Goal: Check status: Check status

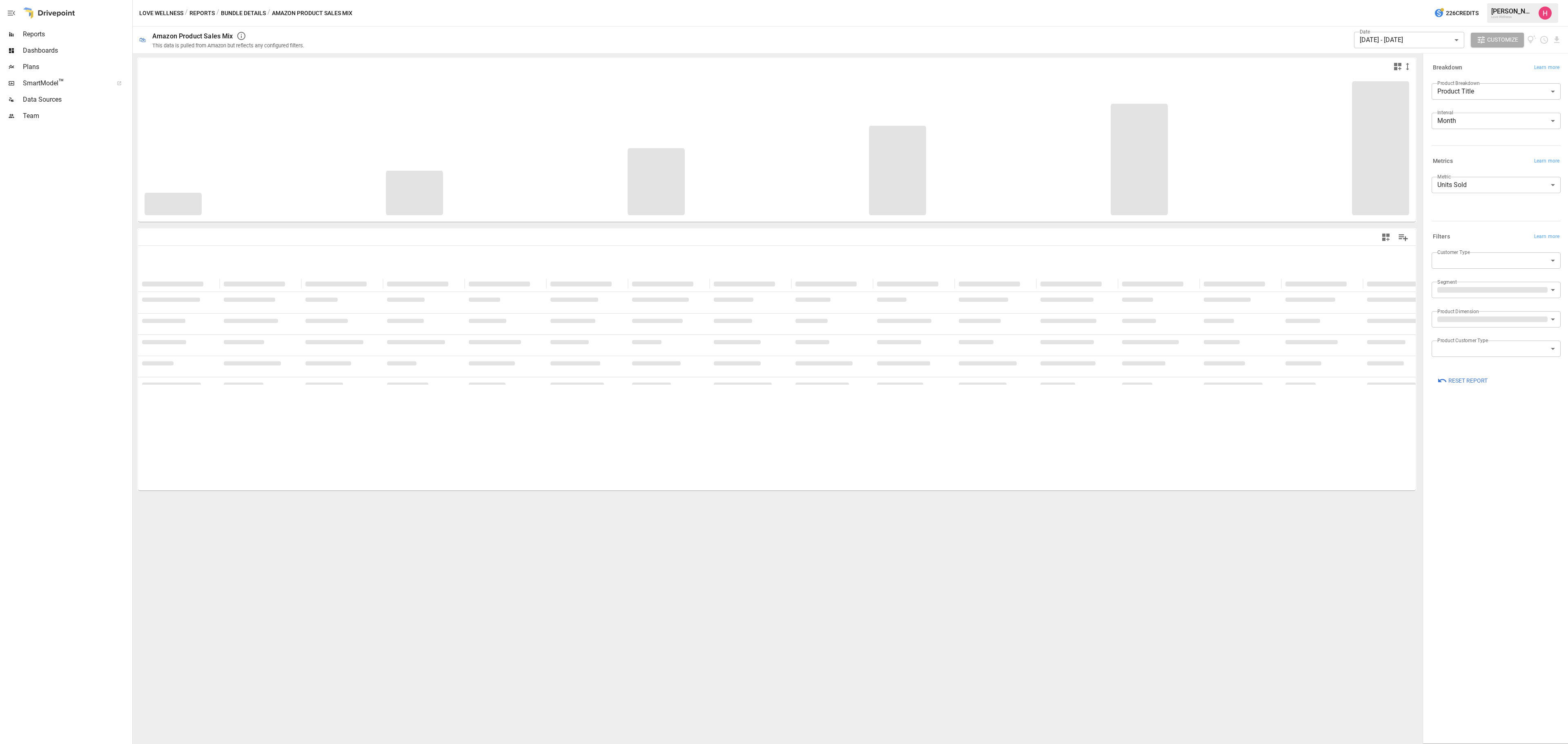
click at [321, 592] on div "Cannot draw chart: no data specified. Cannot draw chart: no data specified. Can…" at bounding box center [777, 398] width 1288 height 691
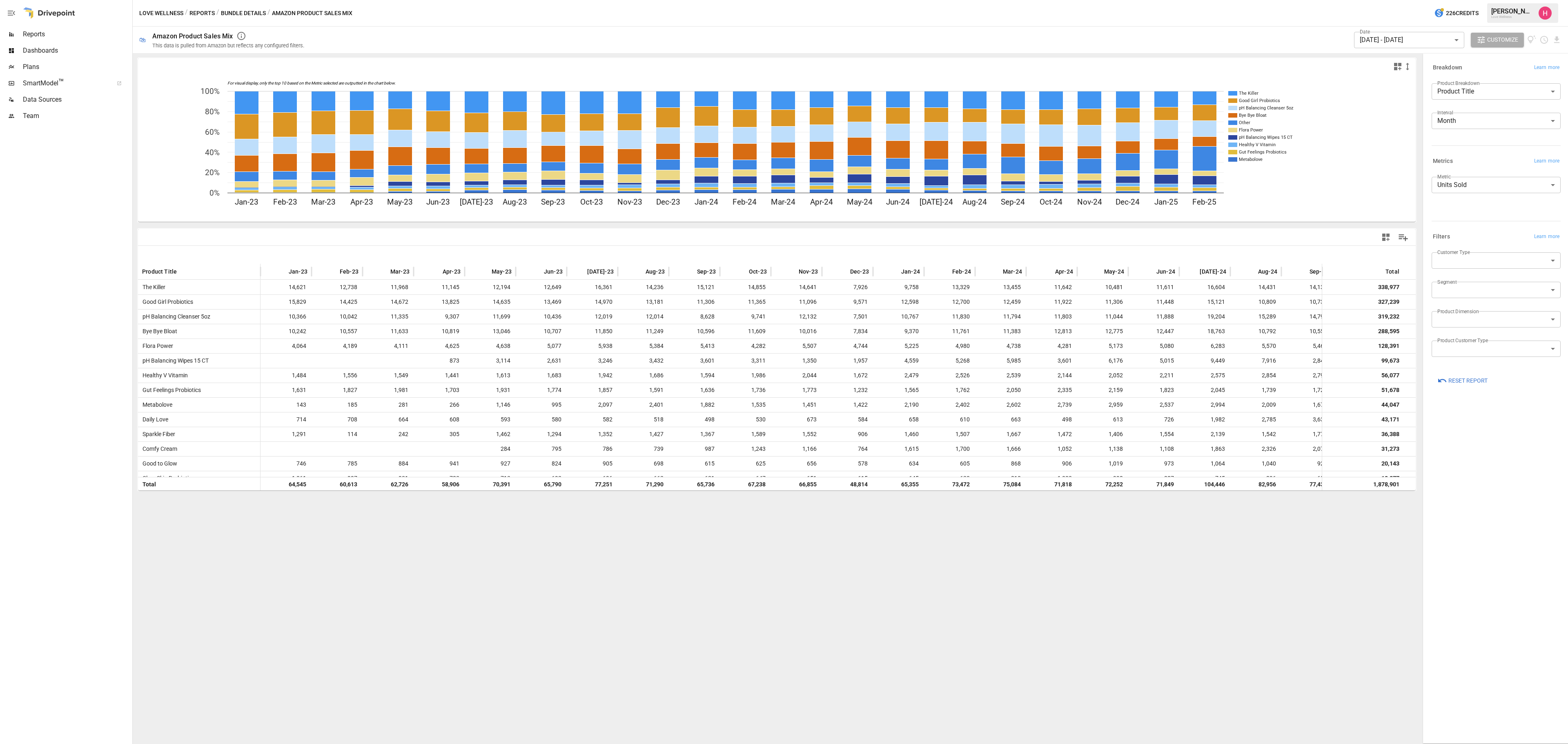
click at [1442, 0] on body "Reports Dashboards Plans SmartModel ™ Data Sources Team Love Wellness / Reports…" at bounding box center [784, 0] width 1568 height 0
click at [1404, 220] on span "SELECT CUSTOM RANGE" at bounding box center [1412, 223] width 64 height 10
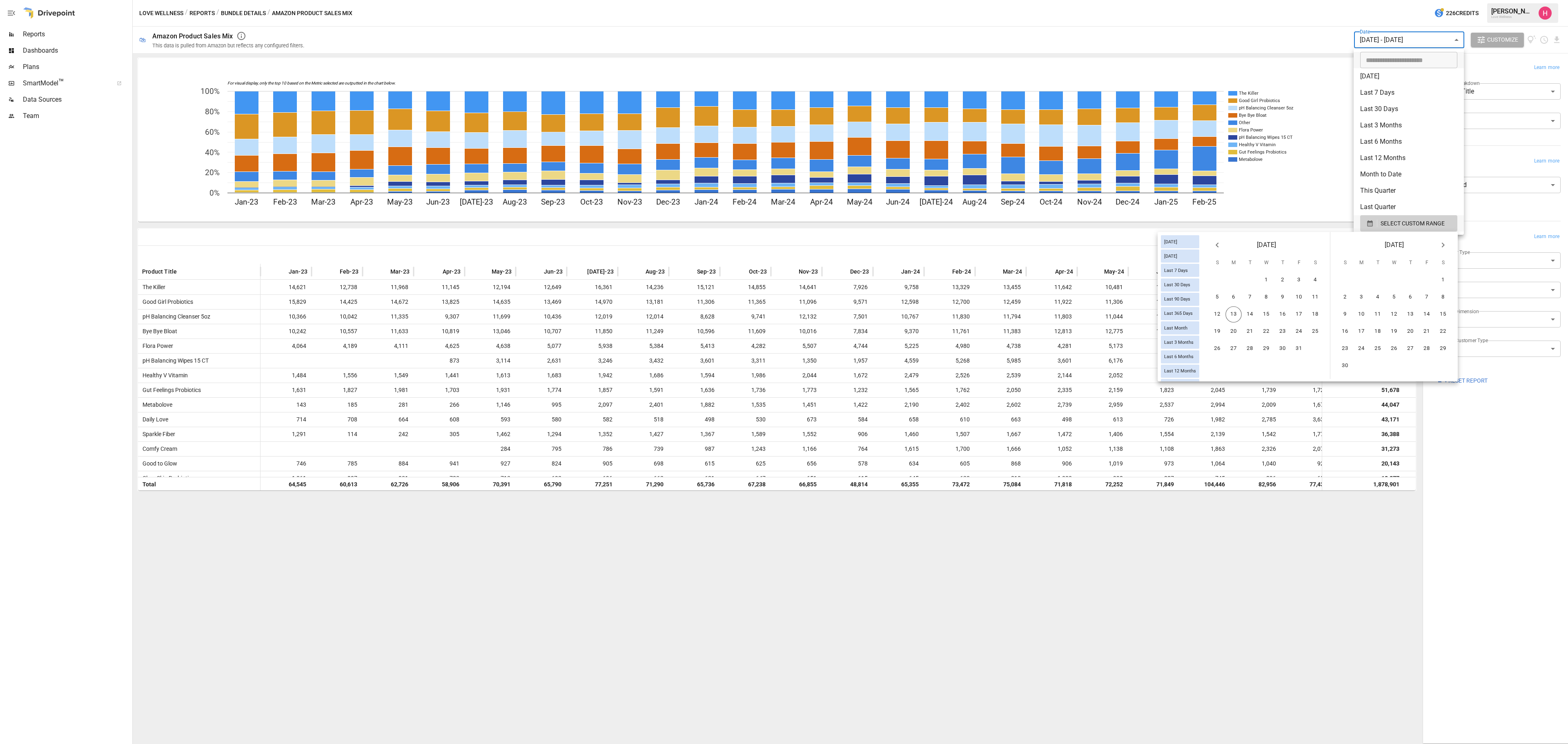
click at [1214, 244] on icon "Previous month" at bounding box center [1217, 245] width 10 height 10
click at [1437, 244] on button "Next month" at bounding box center [1443, 245] width 16 height 16
click at [1339, 296] on button "5" at bounding box center [1345, 297] width 16 height 16
click at [1362, 294] on button "6" at bounding box center [1361, 297] width 16 height 16
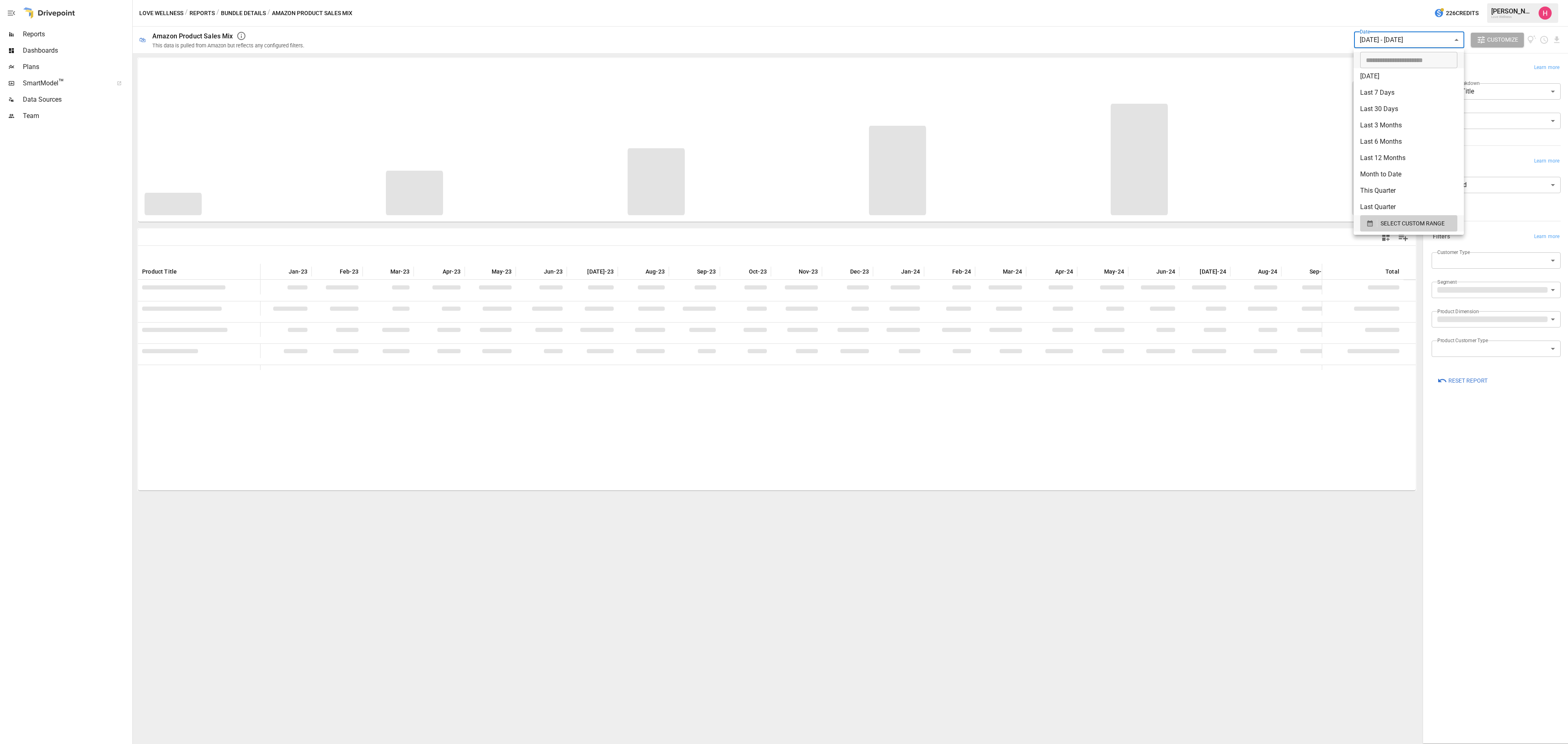
click at [1413, 37] on div at bounding box center [784, 372] width 1568 height 744
click at [1411, 0] on body "Reports Dashboards Plans SmartModel ™ Data Sources Team Love Wellness / Reports…" at bounding box center [784, 0] width 1568 height 0
click at [1404, 225] on span "SELECT CUSTOM RANGE" at bounding box center [1412, 223] width 64 height 10
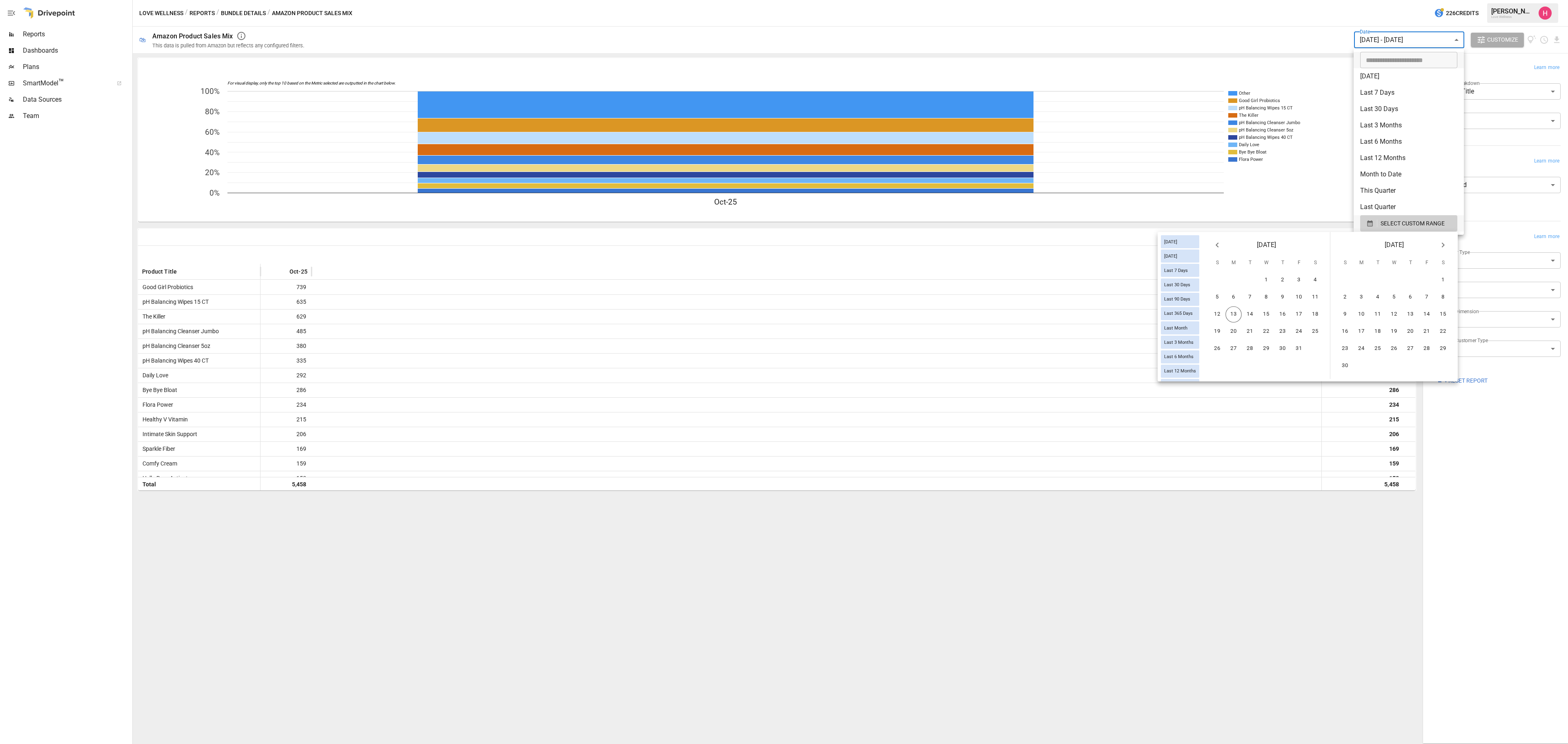
click at [1214, 251] on button "Previous month" at bounding box center [1217, 245] width 16 height 16
click at [1233, 280] on button "1" at bounding box center [1233, 280] width 16 height 16
click at [1346, 315] on button "12" at bounding box center [1345, 314] width 16 height 16
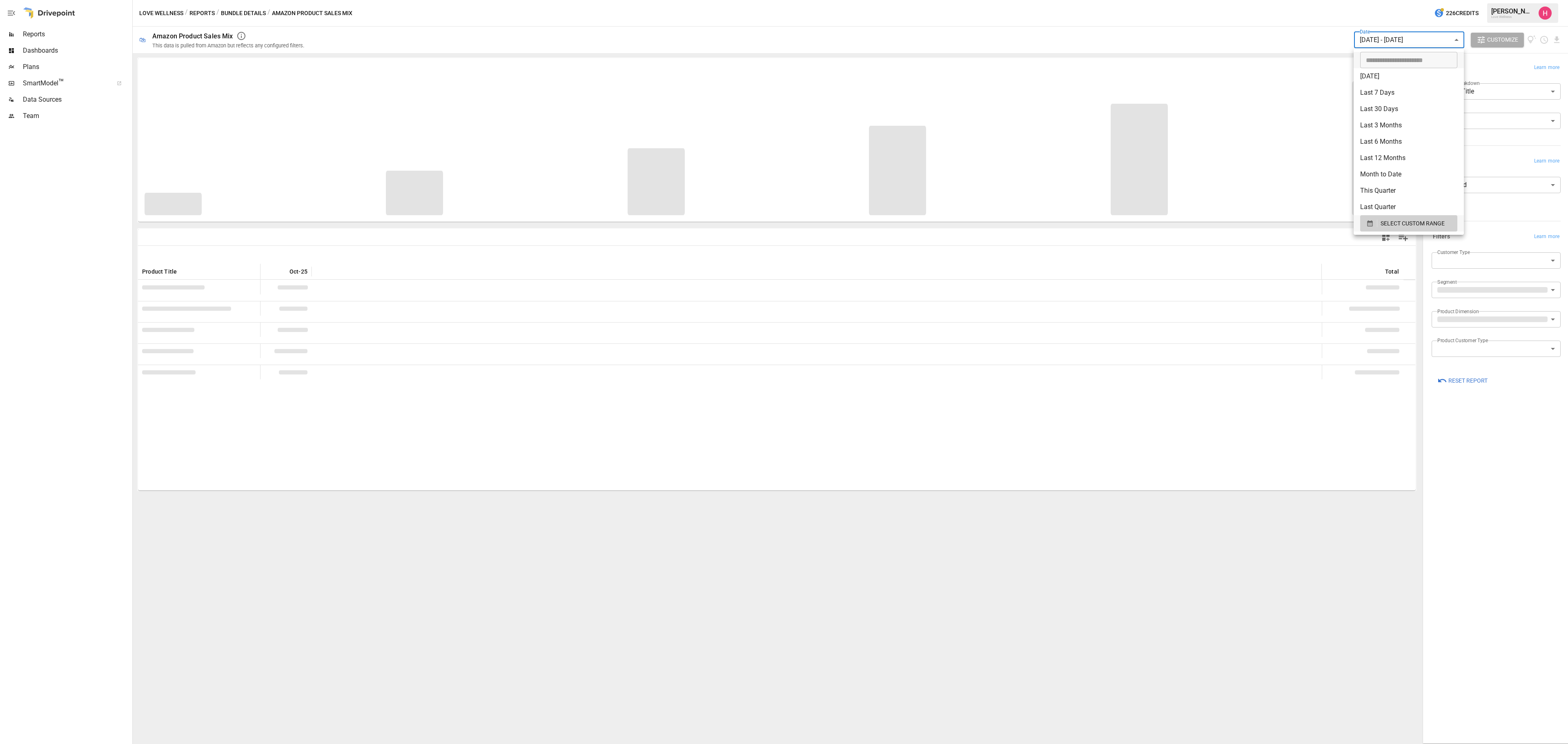
click at [1407, 34] on div at bounding box center [784, 372] width 1568 height 744
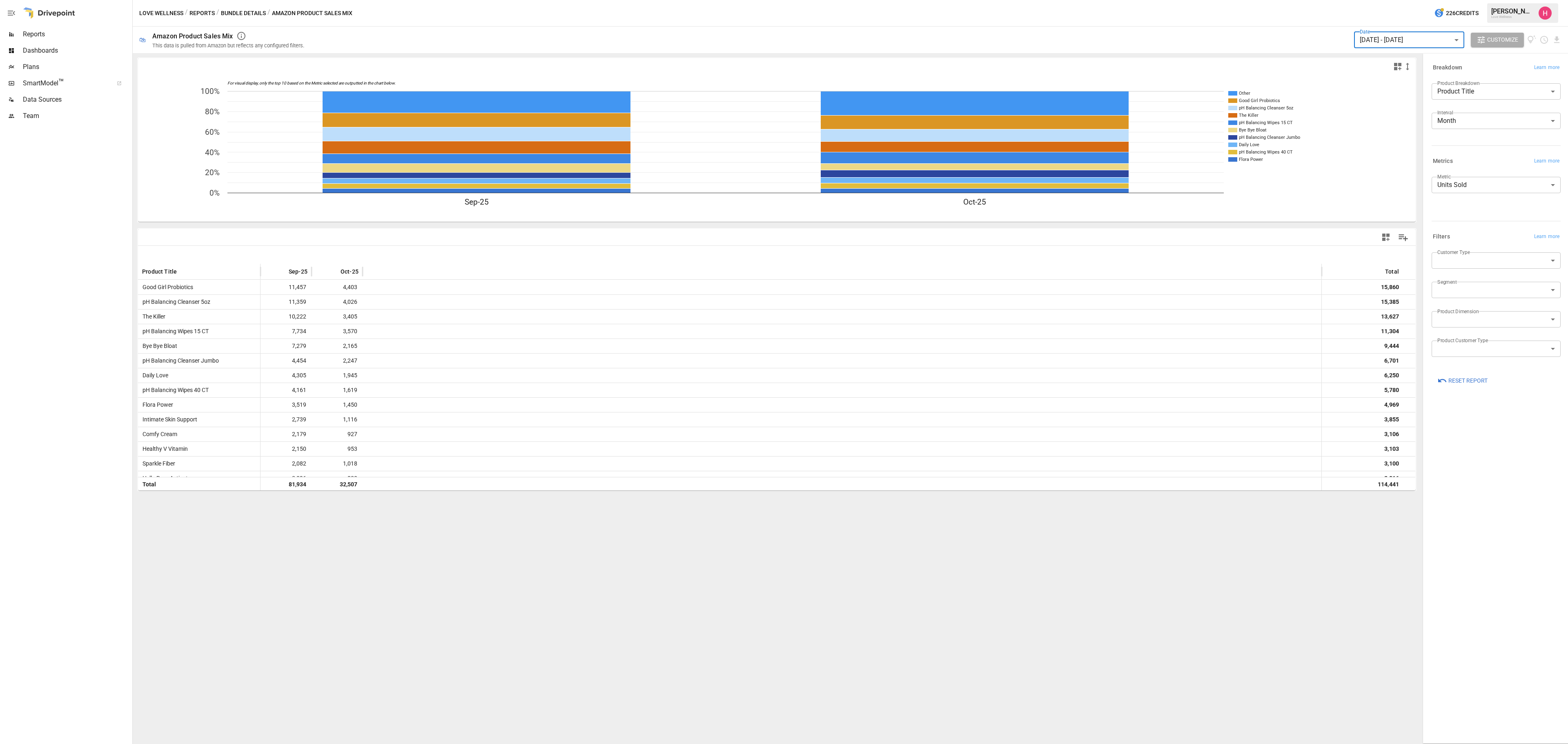
click at [1488, 0] on body "Reports Dashboards Plans SmartModel ™ Data Sources Team Love Wellness / Reports…" at bounding box center [784, 0] width 1568 height 0
click at [1480, 179] on li "Week" at bounding box center [1496, 174] width 129 height 16
type input "****"
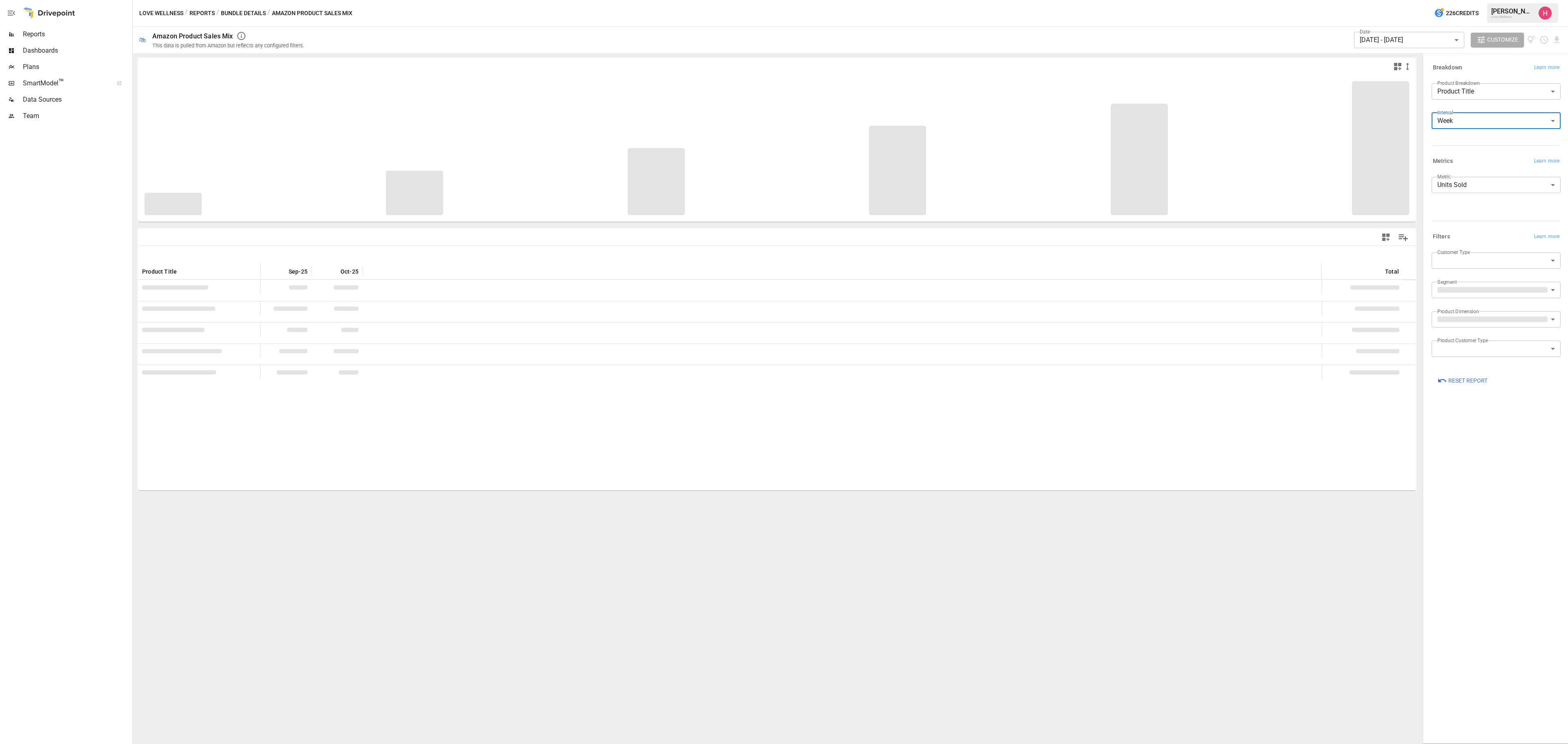
click at [1491, 0] on body "Reports Dashboards Plans SmartModel ™ Data Sources Team Love Wellness / Reports…" at bounding box center [784, 0] width 1568 height 0
click at [1461, 418] on div at bounding box center [784, 372] width 1568 height 744
click at [1494, 0] on body "Reports Dashboards Plans SmartModel ™ Data Sources Team Love Wellness / Reports…" at bounding box center [784, 0] width 1568 height 0
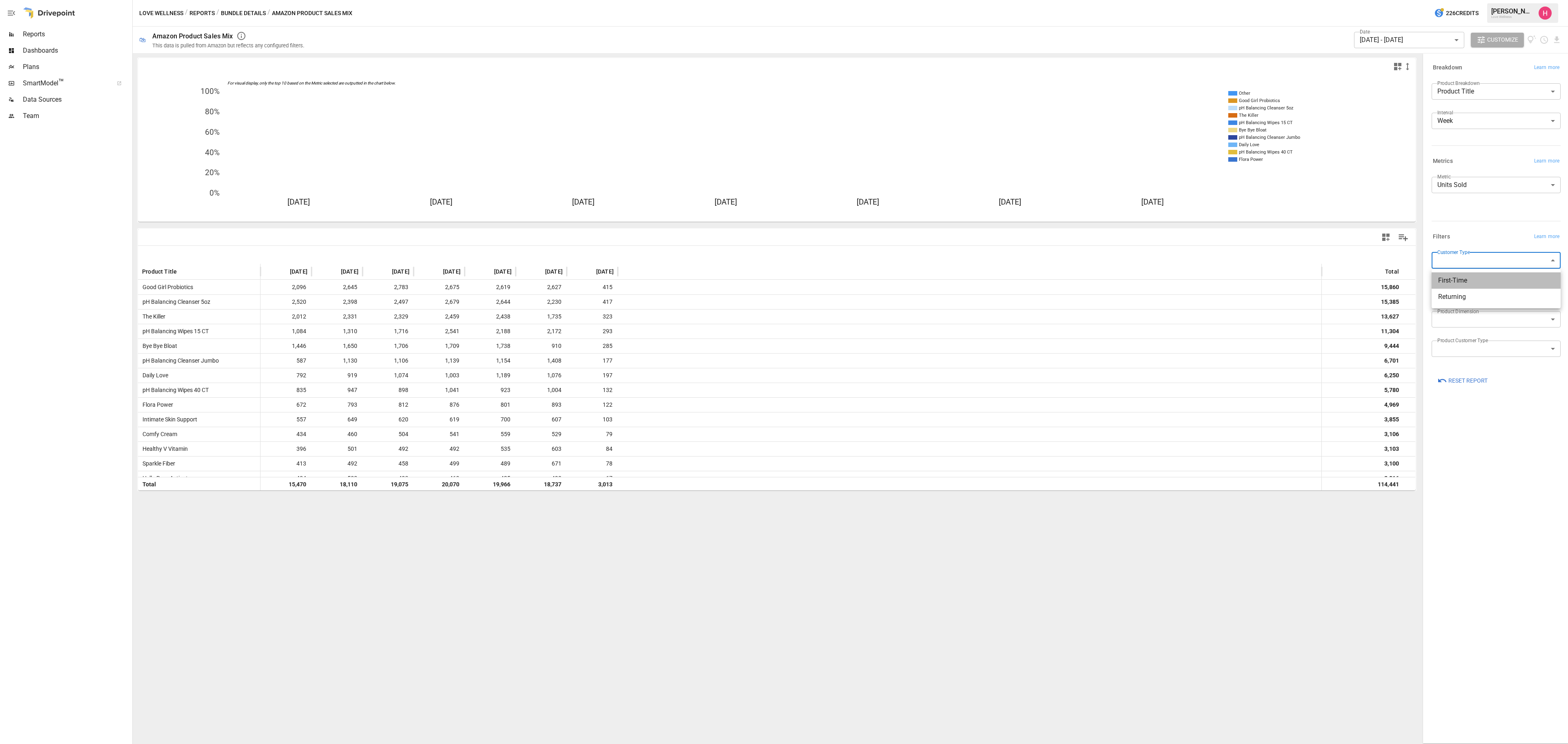
click at [1461, 280] on span "First-Time" at bounding box center [1496, 281] width 116 height 10
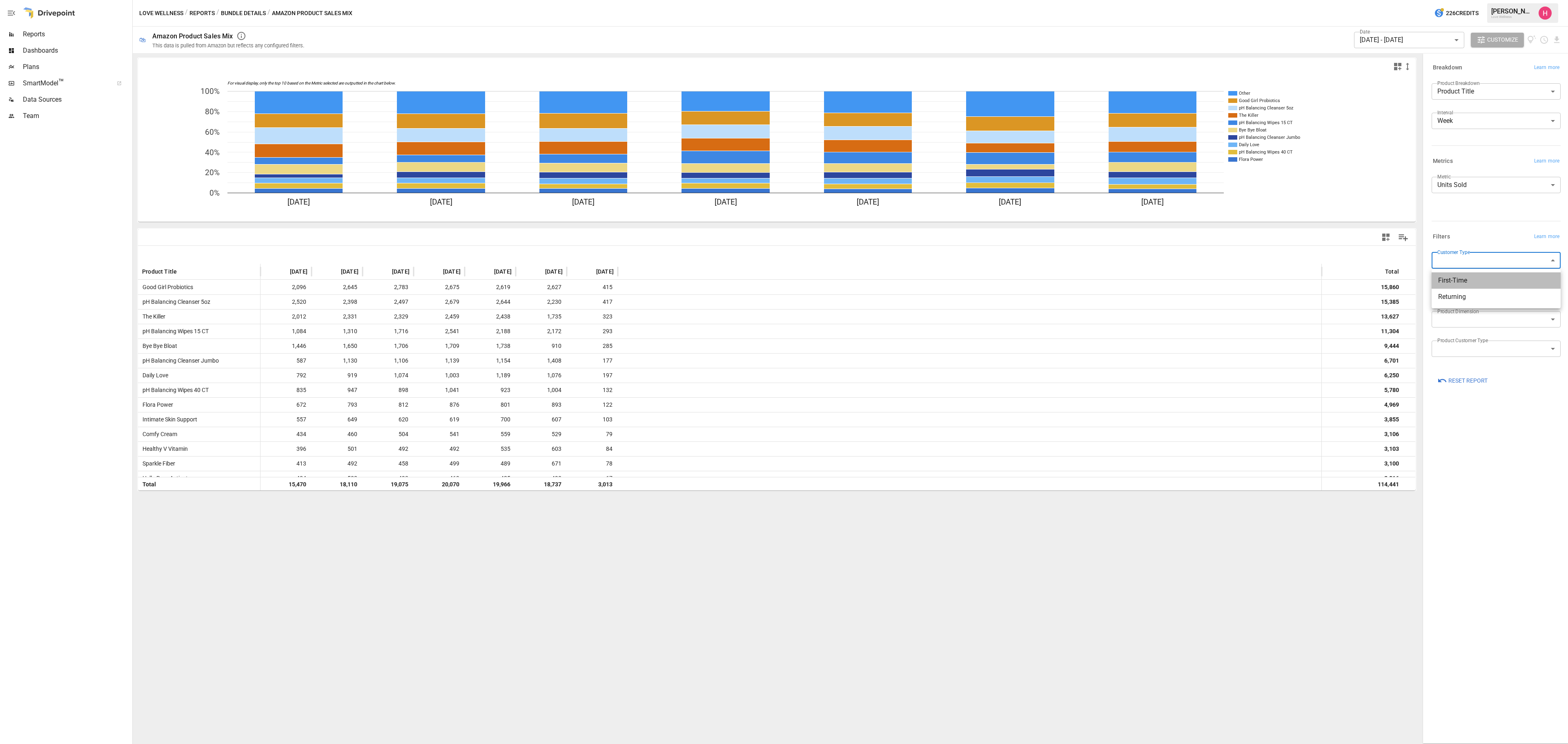
type input "**********"
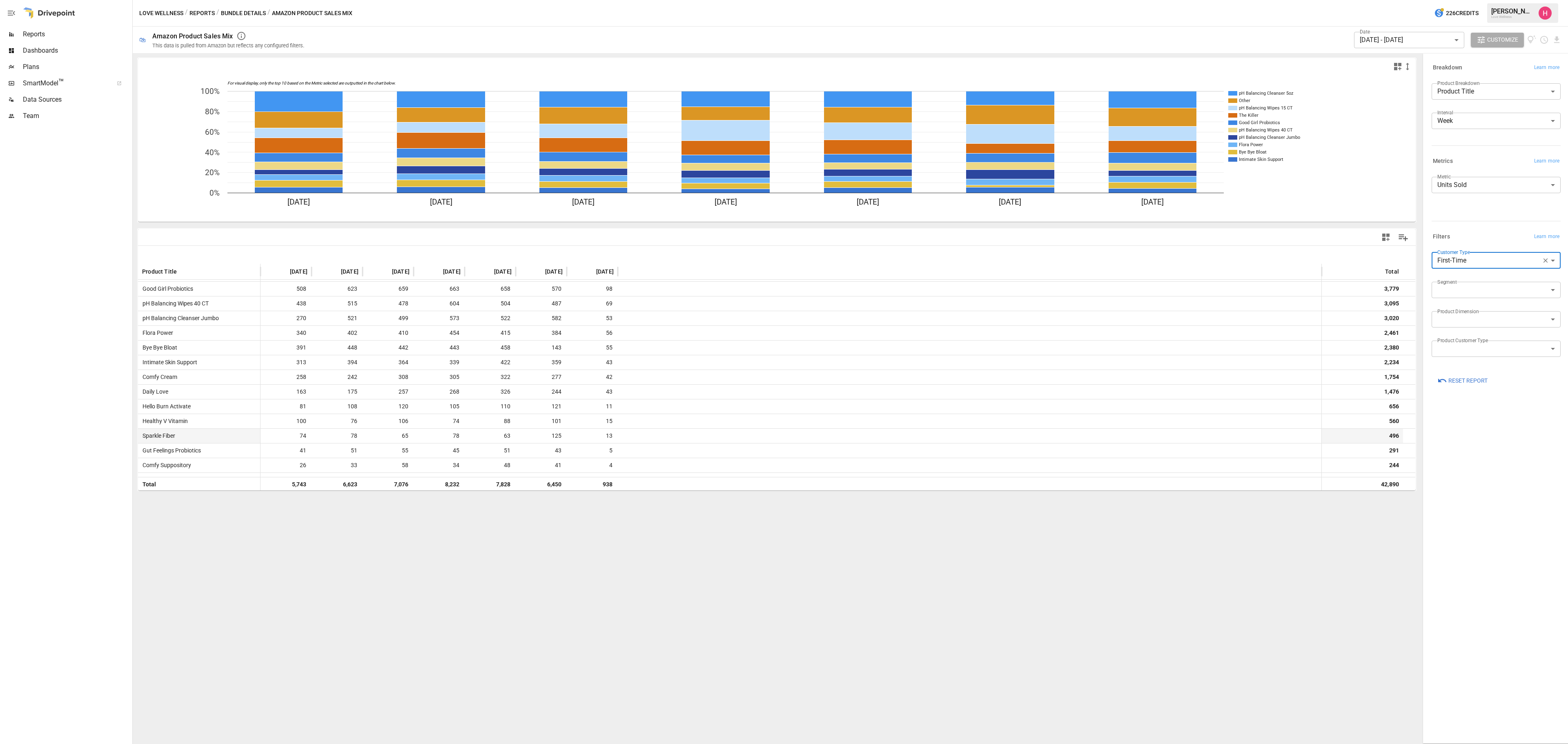
scroll to position [82, 0]
click at [1482, 0] on body "Reports Dashboards Plans SmartModel ™ Data Sources Team Love Wellness / Reports…" at bounding box center [784, 0] width 1568 height 0
click at [1465, 192] on span "Day" at bounding box center [1496, 190] width 116 height 10
type input "***"
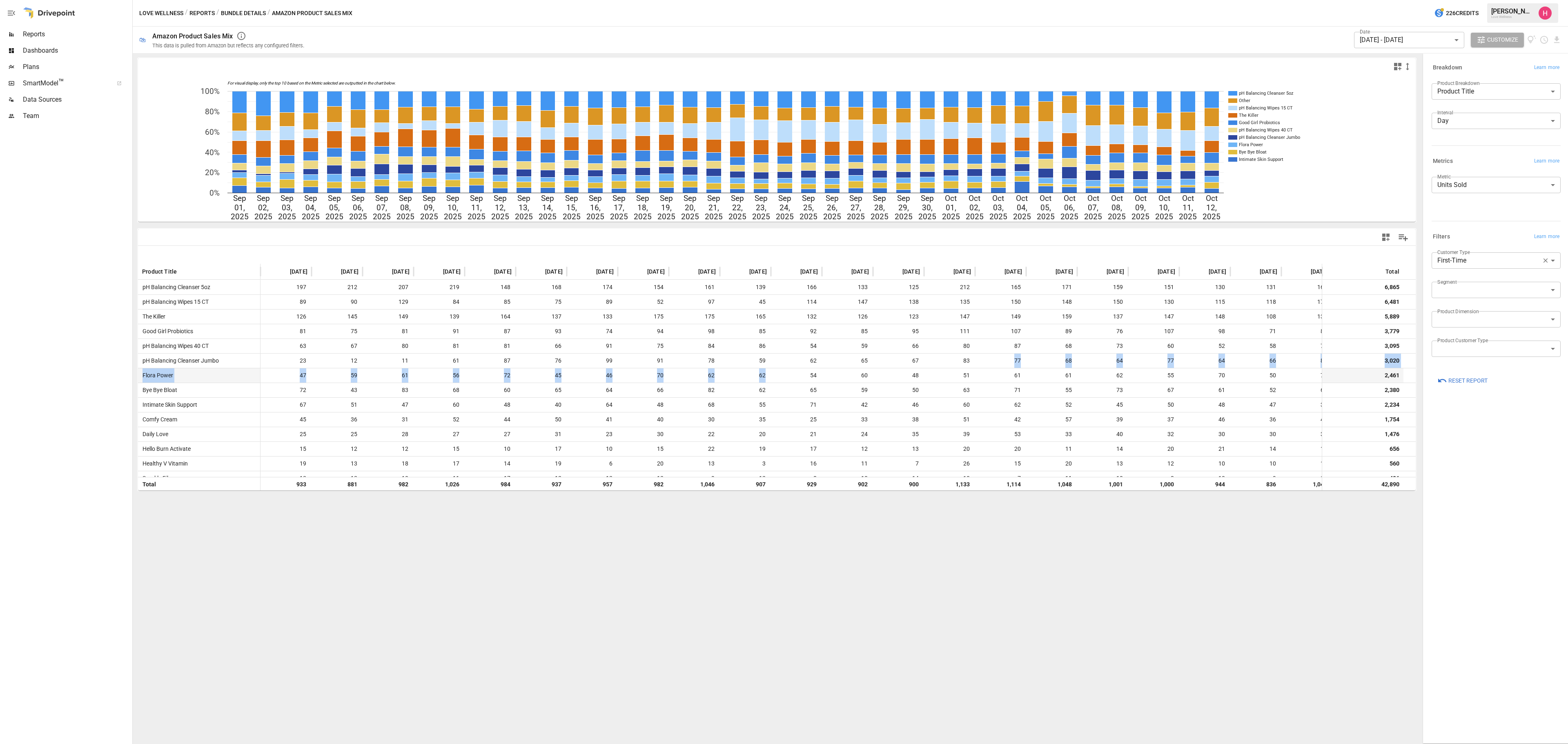
drag, startPoint x: 979, startPoint y: 365, endPoint x: 787, endPoint y: 368, distance: 192.0
click at [787, 368] on div "pH Balancing Cleanser 5oz 197 212 207 219 148 168 174 154 161 139 166 133 125 2…" at bounding box center [1318, 412] width 2360 height 265
click at [691, 597] on div "For visual display, only the top 10 based on the Metric selected are outputted …" at bounding box center [777, 398] width 1288 height 691
drag, startPoint x: 797, startPoint y: 382, endPoint x: 627, endPoint y: 498, distance: 205.8
click at [576, 384] on div "pH Balancing Cleanser 5oz 197 212 207 219 148 168 174 154 161 139 166 133 125 2…" at bounding box center [1318, 412] width 2360 height 265
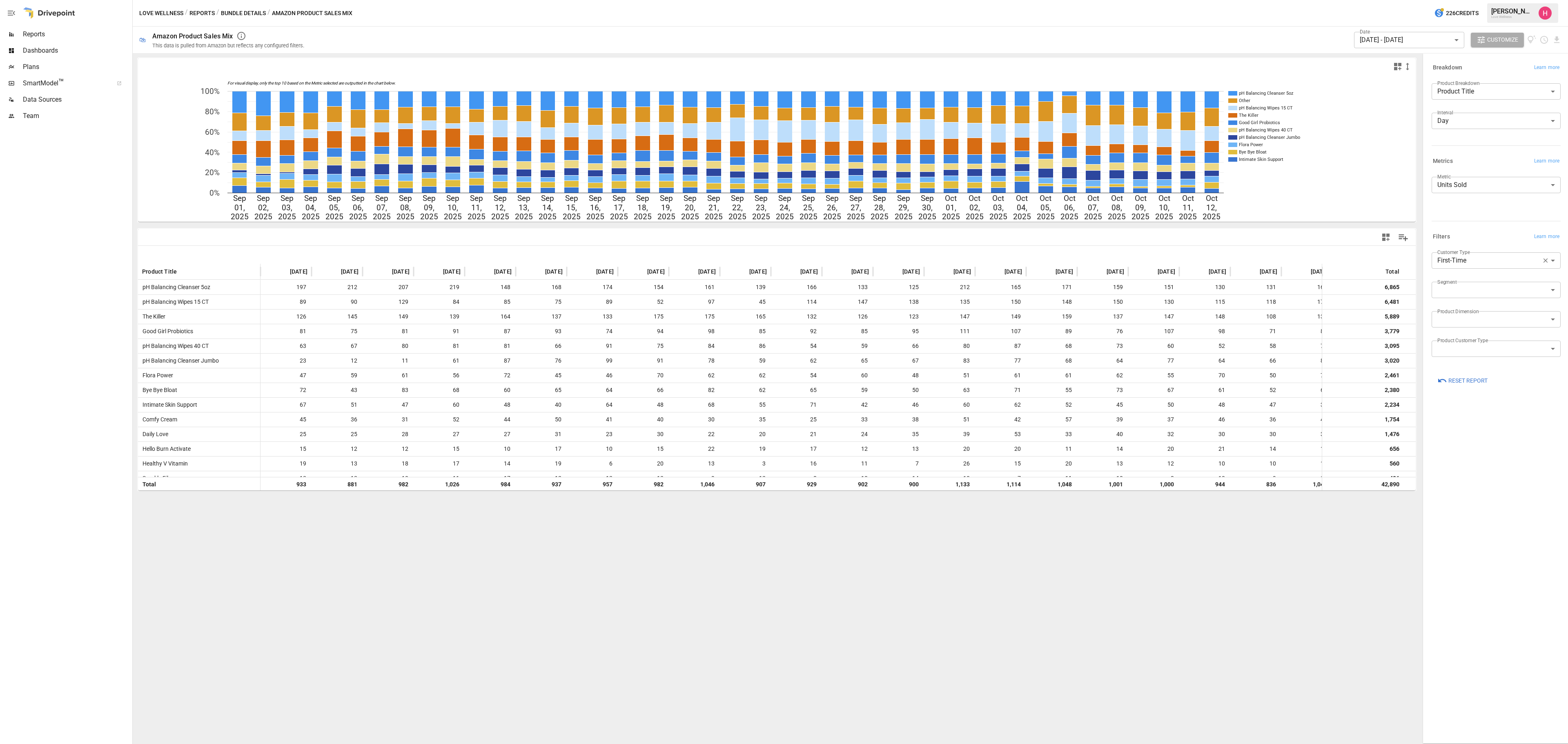
click at [752, 639] on div "For visual display, only the top 10 based on the Metric selected are outputted …" at bounding box center [777, 398] width 1288 height 691
click at [1375, 0] on body "Reports Dashboards Plans SmartModel ™ Data Sources Team Love Wellness / Reports…" at bounding box center [784, 0] width 1568 height 0
click at [1412, 225] on span "SELECT CUSTOM RANGE" at bounding box center [1412, 223] width 64 height 10
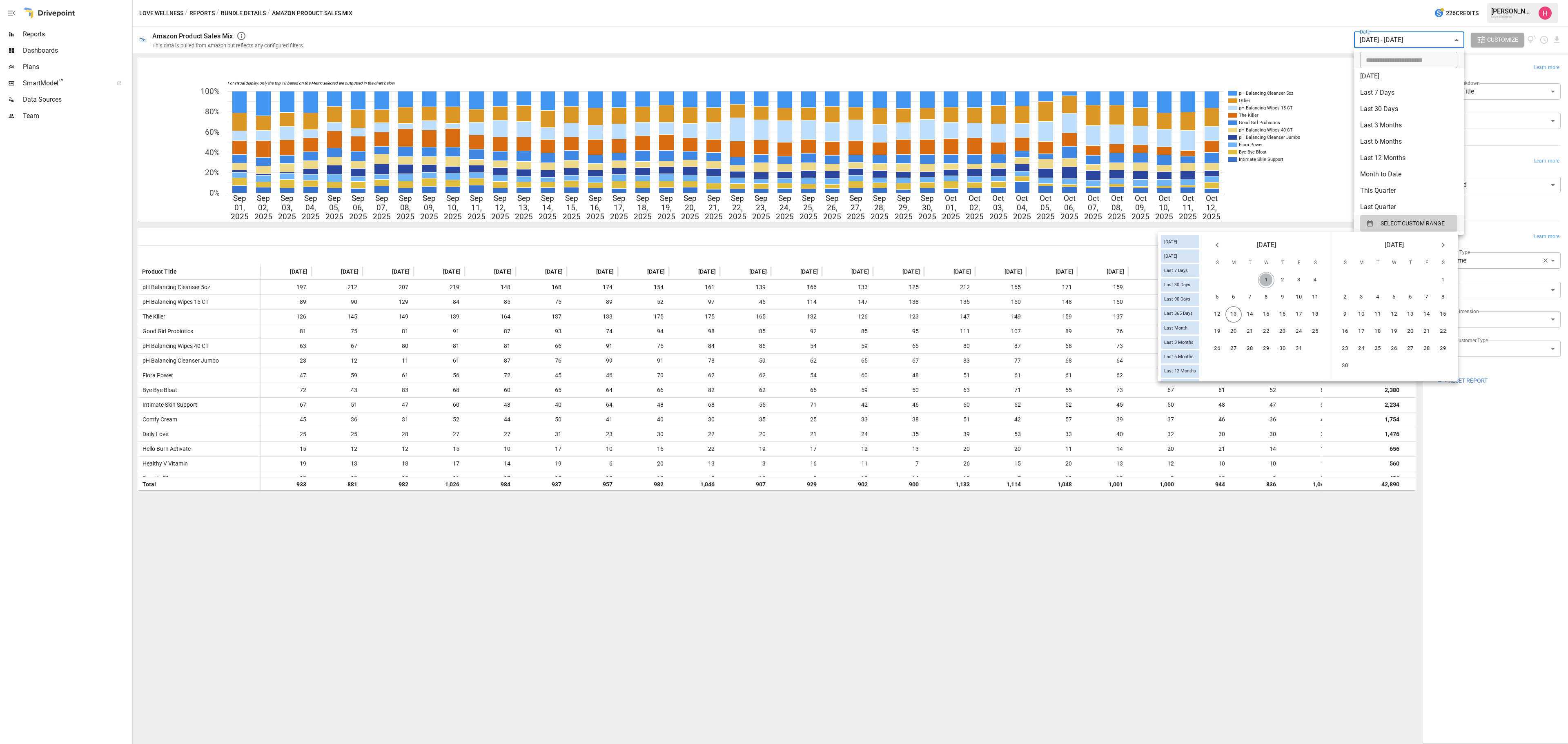
click at [1269, 278] on button "1" at bounding box center [1266, 280] width 16 height 16
click at [1214, 315] on button "12" at bounding box center [1217, 314] width 16 height 16
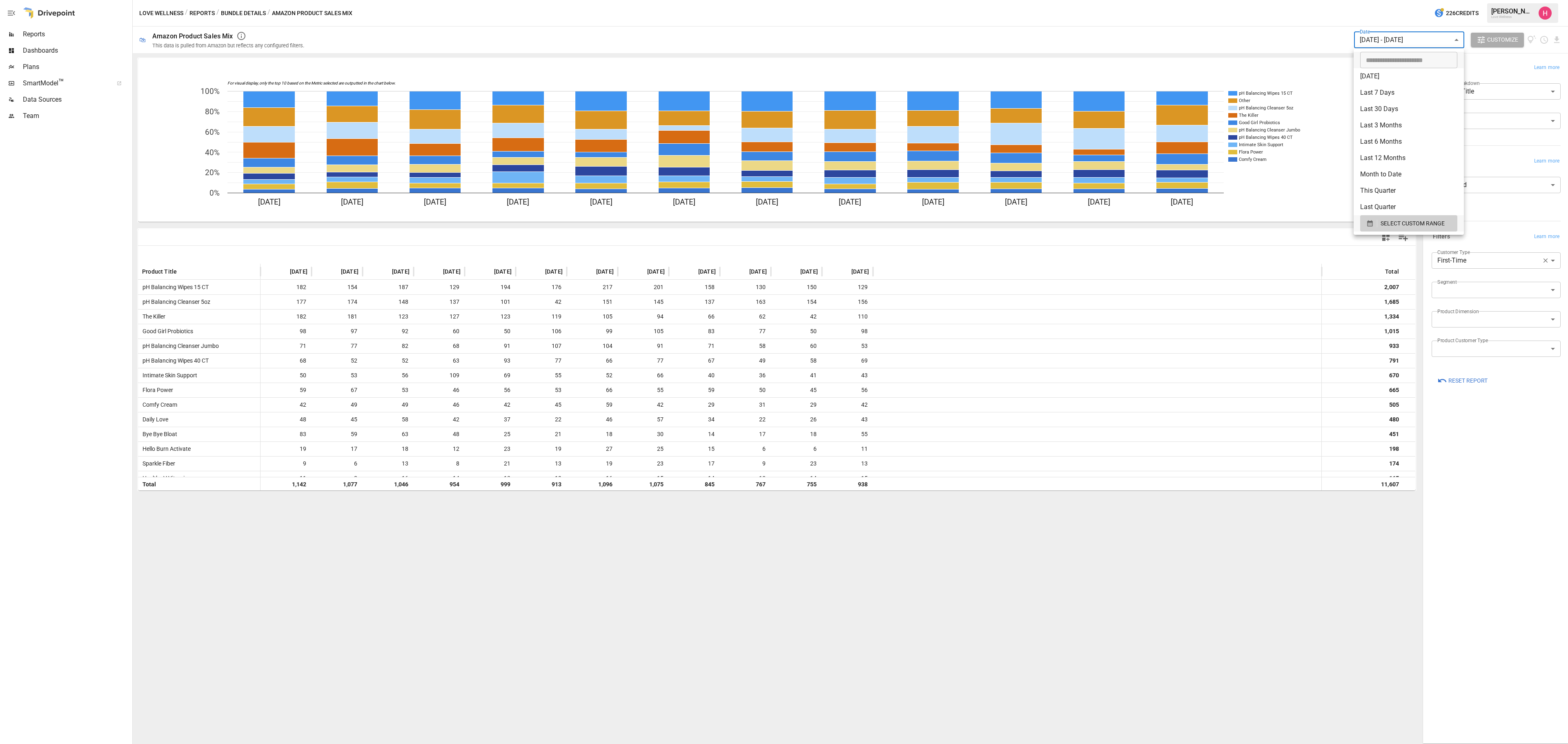
drag, startPoint x: 461, startPoint y: 377, endPoint x: 466, endPoint y: 376, distance: 5.1
click at [464, 375] on div at bounding box center [784, 372] width 1568 height 744
click at [444, 385] on span "46" at bounding box center [439, 390] width 43 height 14
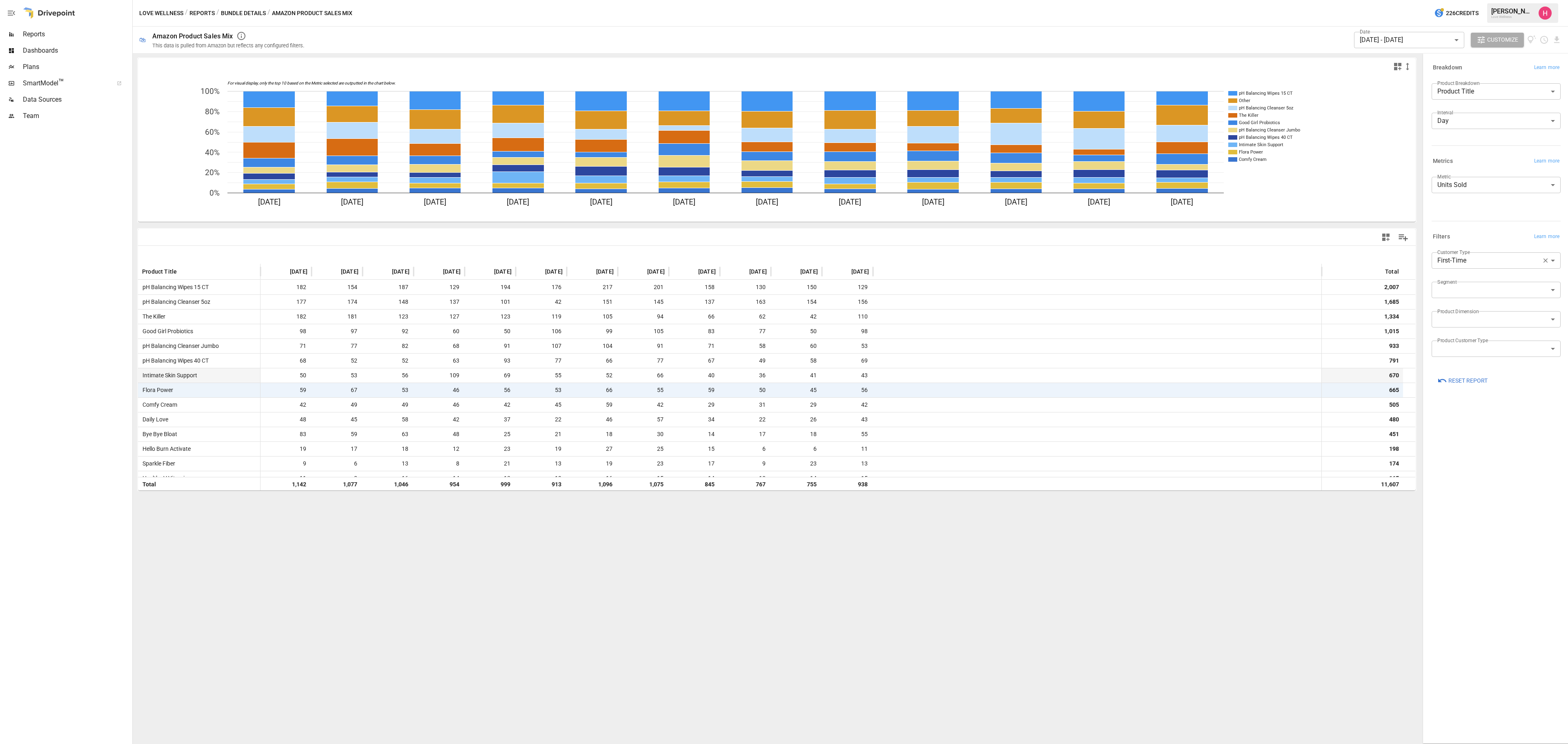
click at [444, 371] on span "109" at bounding box center [439, 375] width 43 height 14
click at [507, 583] on div "For visual display, only the top 10 based on the Metric selected are outputted …" at bounding box center [777, 398] width 1288 height 691
click at [201, 12] on button "Reports" at bounding box center [202, 13] width 26 height 10
